Goal: Use online tool/utility: Utilize a website feature to perform a specific function

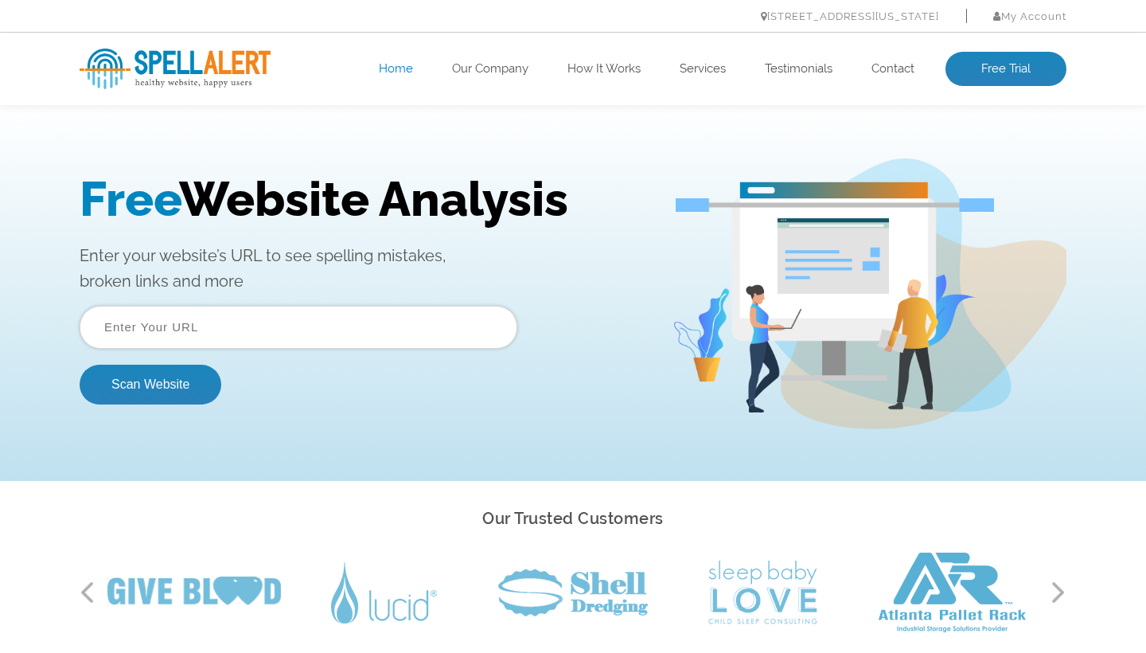
click at [207, 319] on input "text" at bounding box center [299, 327] width 438 height 43
click at [156, 345] on input "text" at bounding box center [299, 327] width 438 height 43
paste input "[URL][DOMAIN_NAME]"
type input "[URL][DOMAIN_NAME]"
click at [149, 388] on button "Scan Website" at bounding box center [151, 385] width 142 height 40
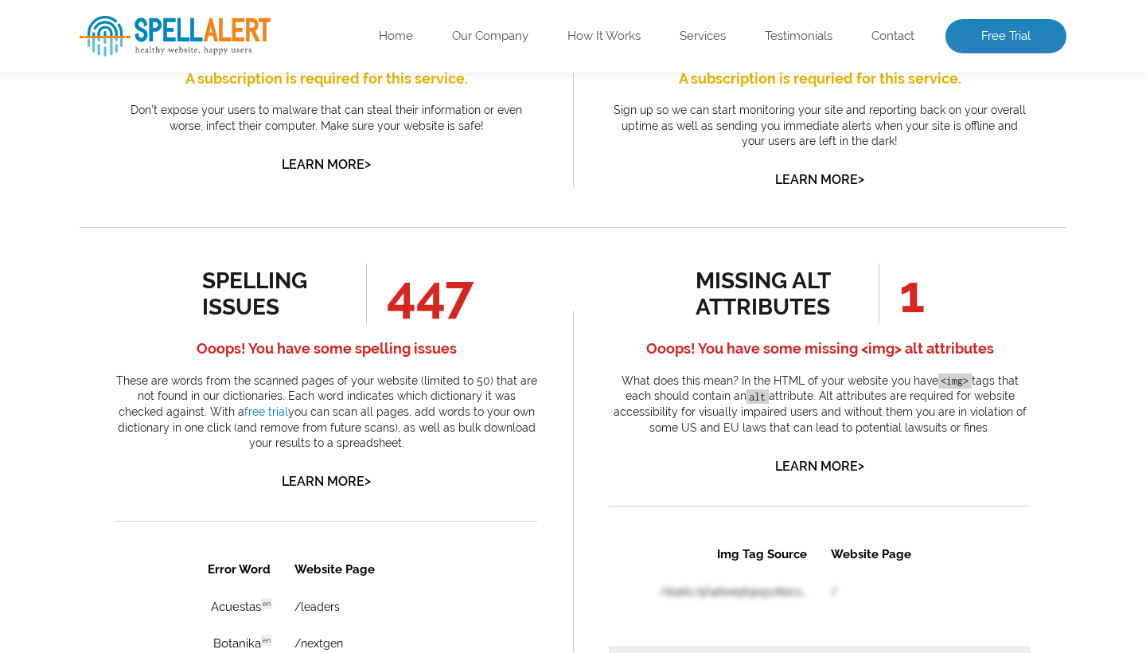
scroll to position [728, 0]
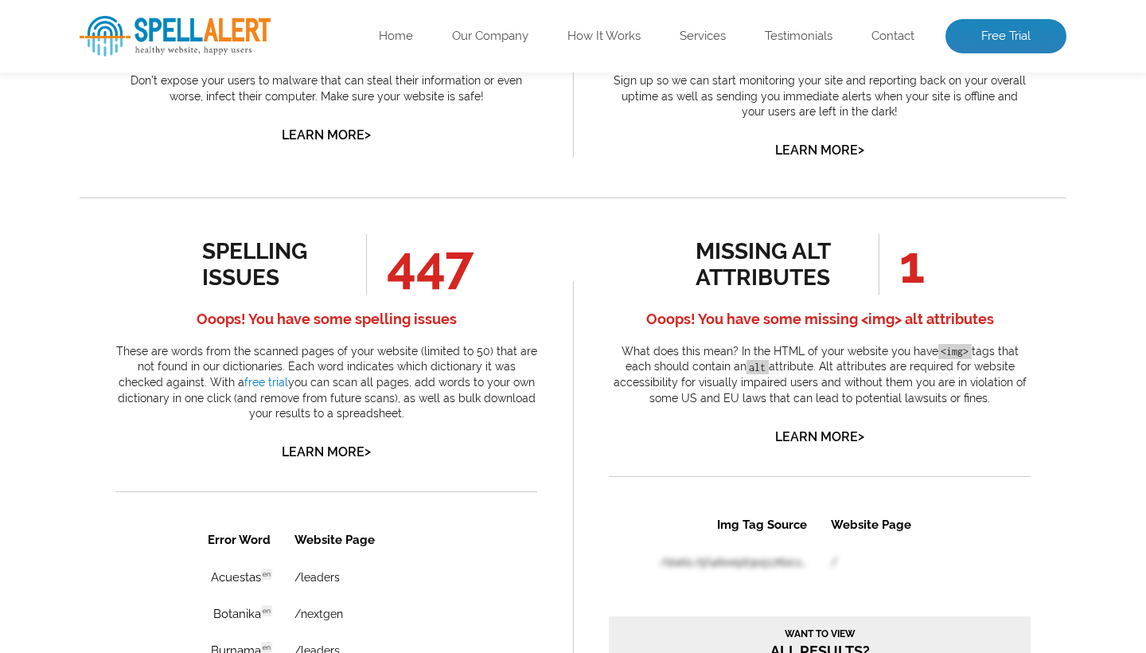
click at [353, 437] on div "spelling issues 447 Ooops! You have some spelling issues These are words from t…" at bounding box center [326, 348] width 422 height 229
click at [357, 444] on link "Learn More >" at bounding box center [326, 451] width 89 height 15
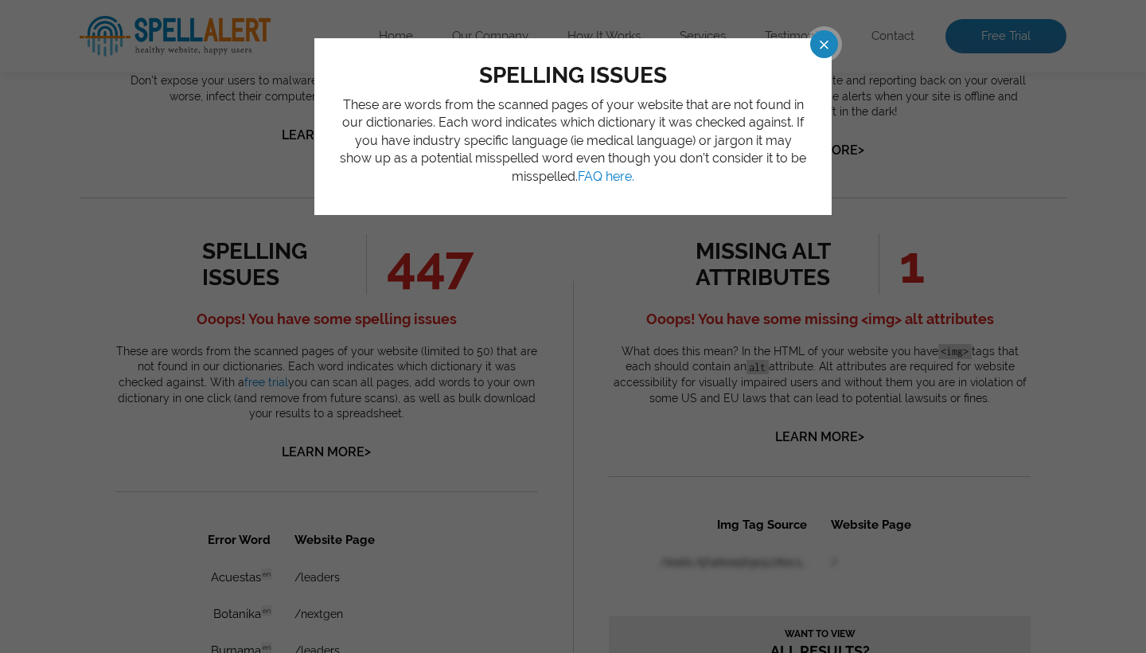
click at [820, 39] on span at bounding box center [810, 44] width 28 height 28
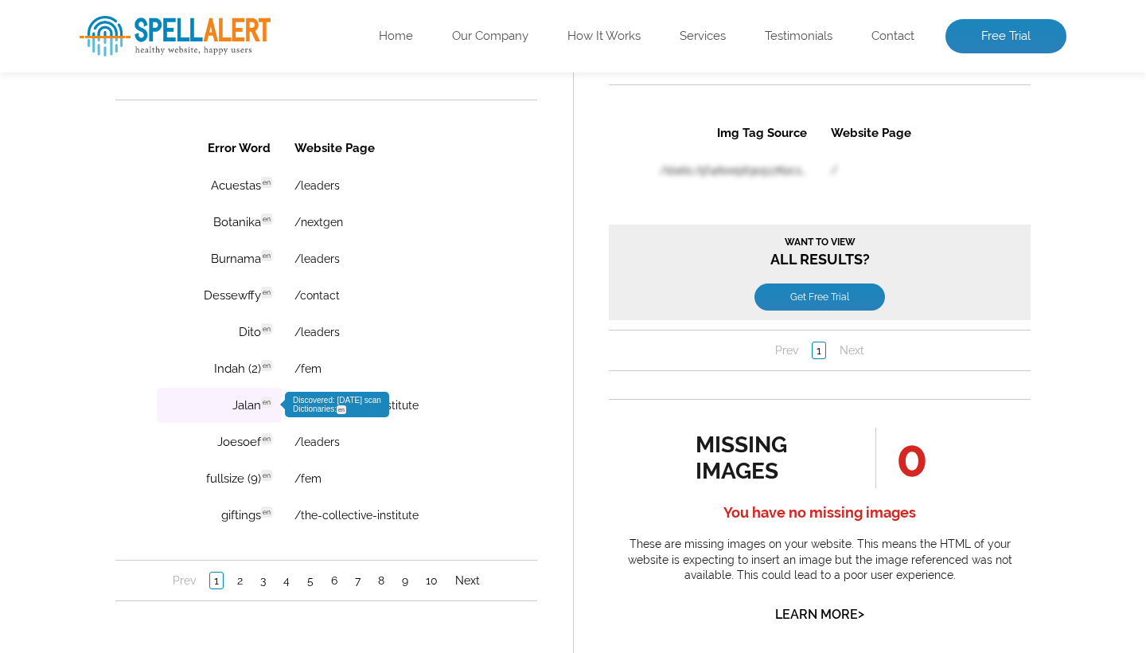
scroll to position [1121, 0]
click at [240, 578] on link "2" at bounding box center [240, 579] width 14 height 16
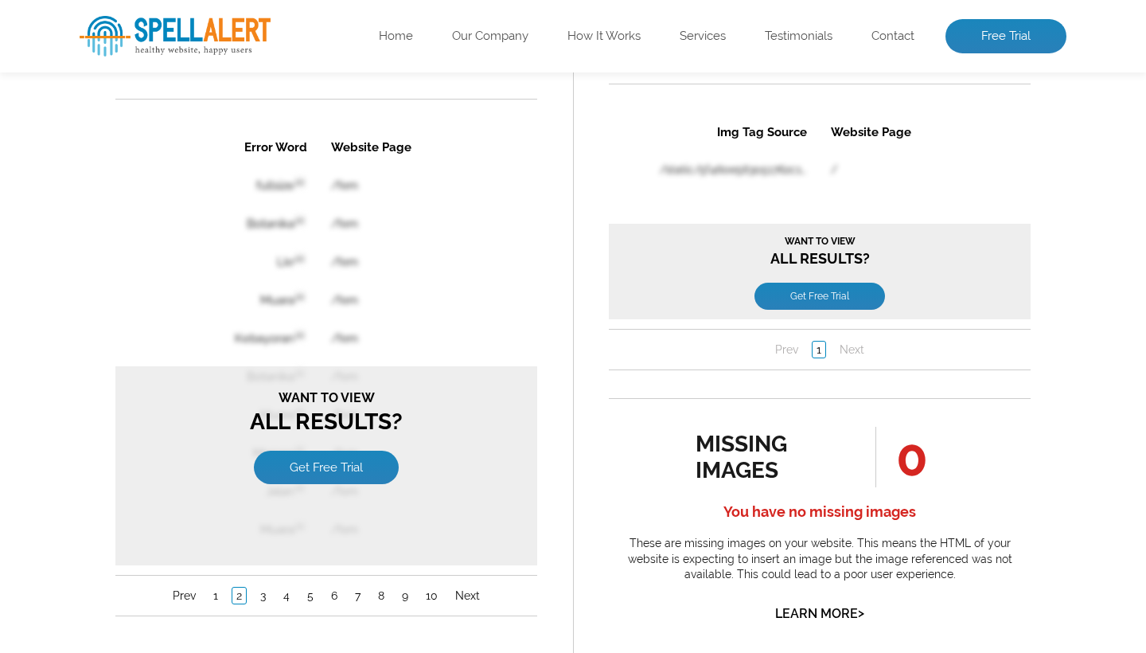
scroll to position [0, 0]
click at [442, 309] on table "Error Word Website Page fullsize en /fem Botanika en /fem Lkr en /fem Muara en …" at bounding box center [326, 338] width 342 height 422
